Goal: Information Seeking & Learning: Learn about a topic

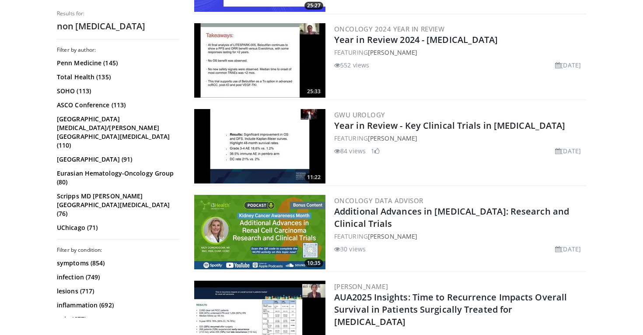
scroll to position [591, 0]
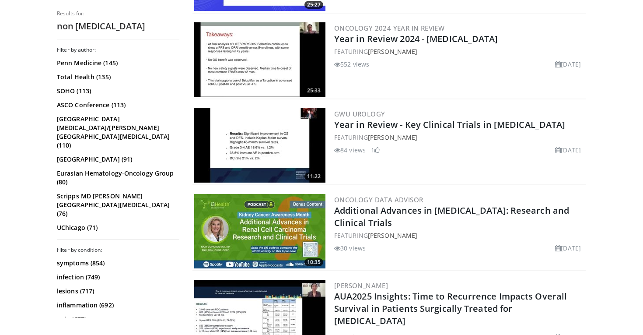
click at [286, 66] on img at bounding box center [259, 59] width 131 height 74
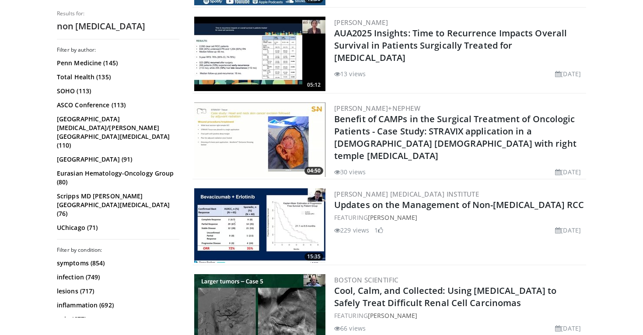
scroll to position [856, 0]
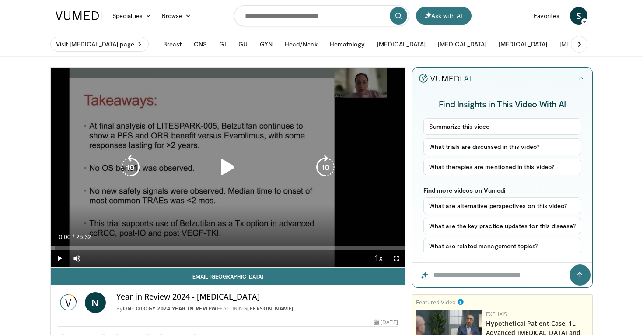
click at [220, 165] on icon "Video Player" at bounding box center [228, 167] width 24 height 24
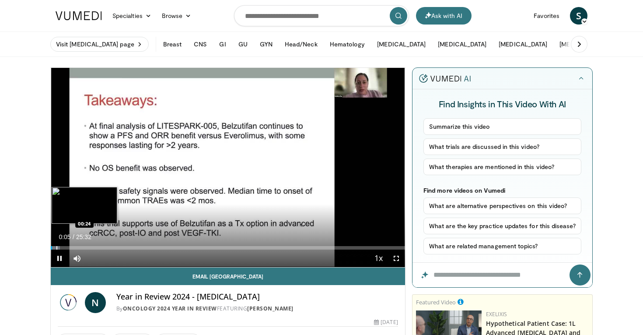
click at [56, 248] on div "Progress Bar" at bounding box center [56, 247] width 1 height 3
click at [60, 248] on div "Progress Bar" at bounding box center [56, 247] width 11 height 3
click at [77, 247] on div "Progress Bar" at bounding box center [77, 247] width 1 height 3
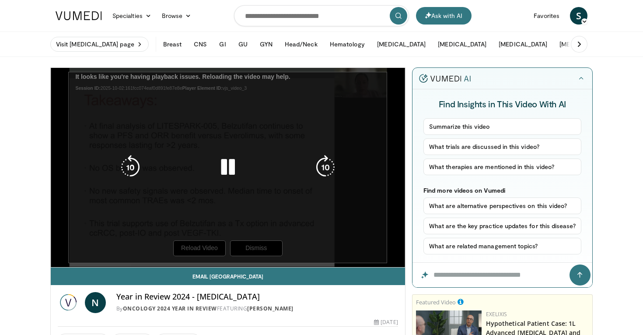
click at [211, 248] on div "10 seconds Tap to unmute" at bounding box center [228, 167] width 354 height 199
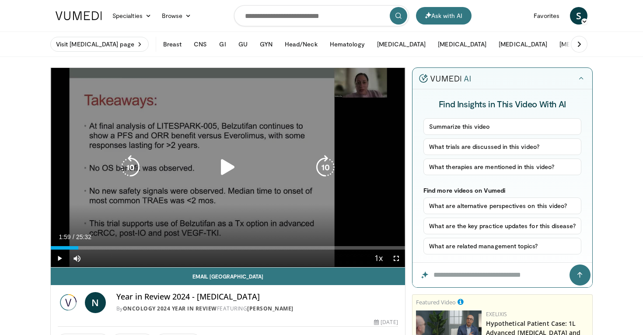
click at [227, 192] on div "10 seconds Tap to unmute" at bounding box center [228, 167] width 354 height 199
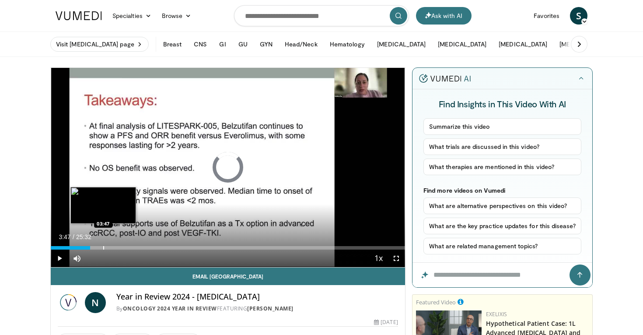
click at [103, 249] on div "Progress Bar" at bounding box center [103, 247] width 1 height 3
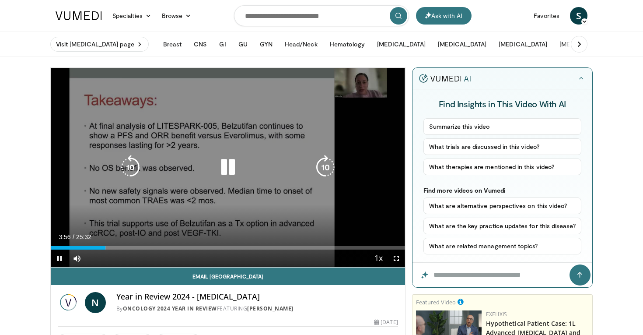
click at [223, 166] on icon "Video Player" at bounding box center [228, 167] width 24 height 24
